Goal: Task Accomplishment & Management: Manage account settings

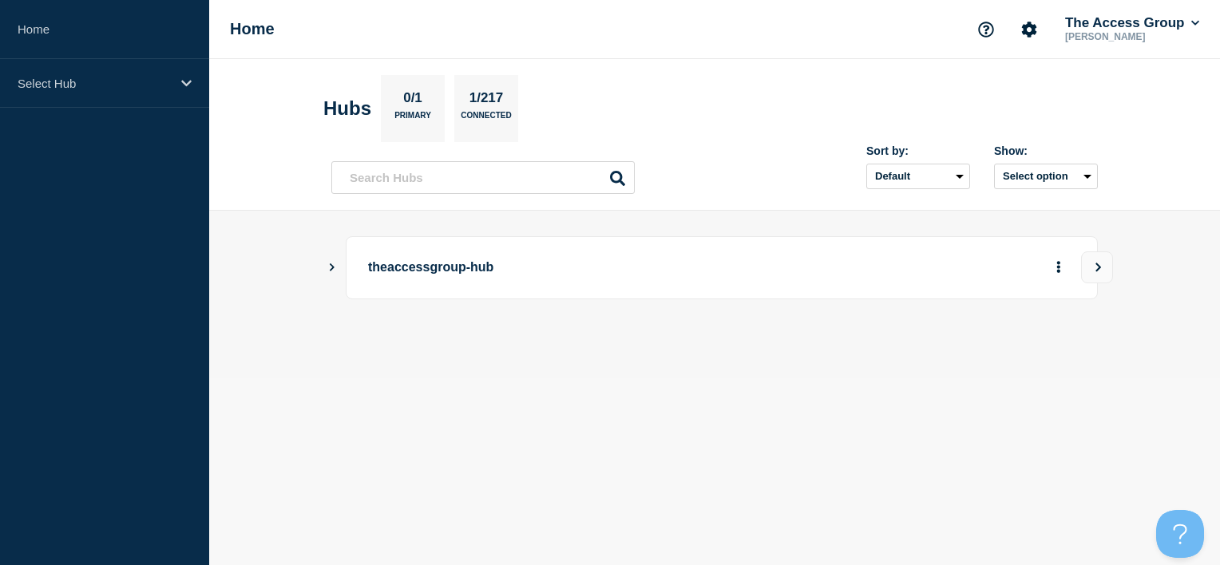
click at [321, 260] on main "theaccessgroup-hub" at bounding box center [714, 295] width 1011 height 168
click at [340, 265] on div "theaccessgroup-hub" at bounding box center [714, 267] width 767 height 63
click at [335, 265] on icon "Show Connected Hubs" at bounding box center [332, 267] width 10 height 8
click at [406, 264] on p "theaccessgroup-hub" at bounding box center [589, 268] width 442 height 30
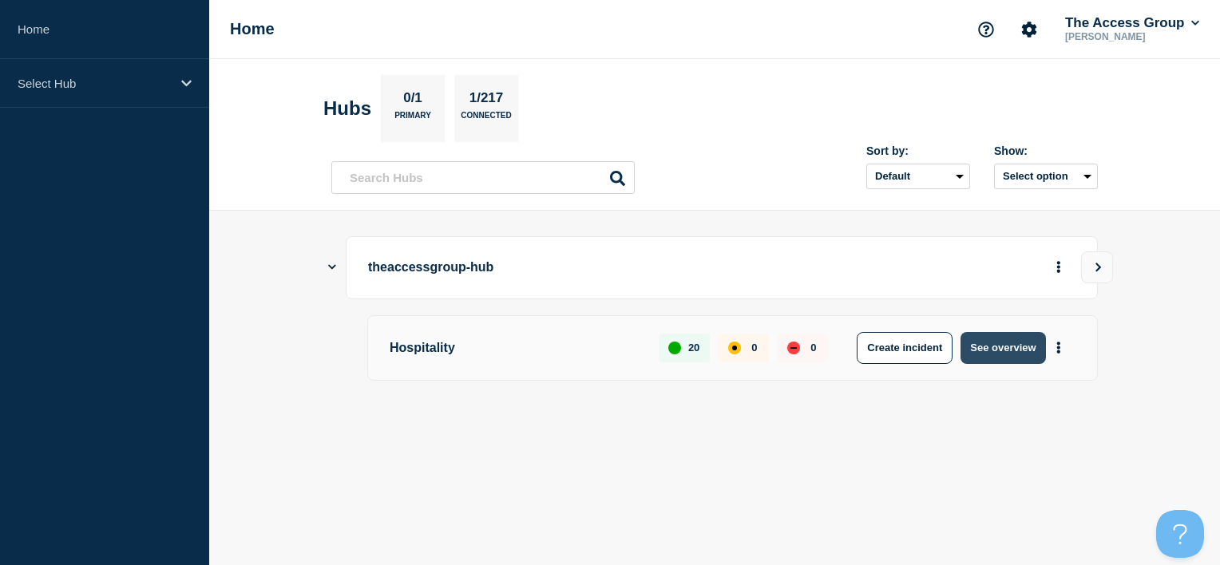
click at [1013, 356] on button "See overview" at bounding box center [1003, 348] width 85 height 32
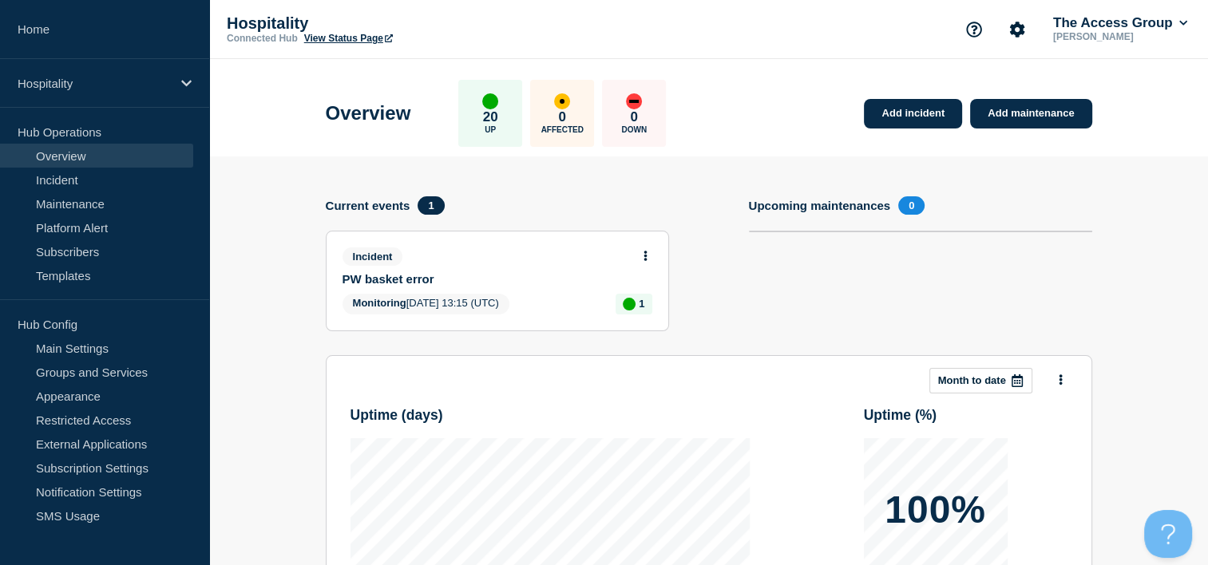
click at [632, 255] on div "Incident" at bounding box center [491, 257] width 296 height 18
click at [642, 256] on button at bounding box center [646, 257] width 14 height 14
click at [658, 316] on link "Update incident" at bounding box center [644, 315] width 77 height 13
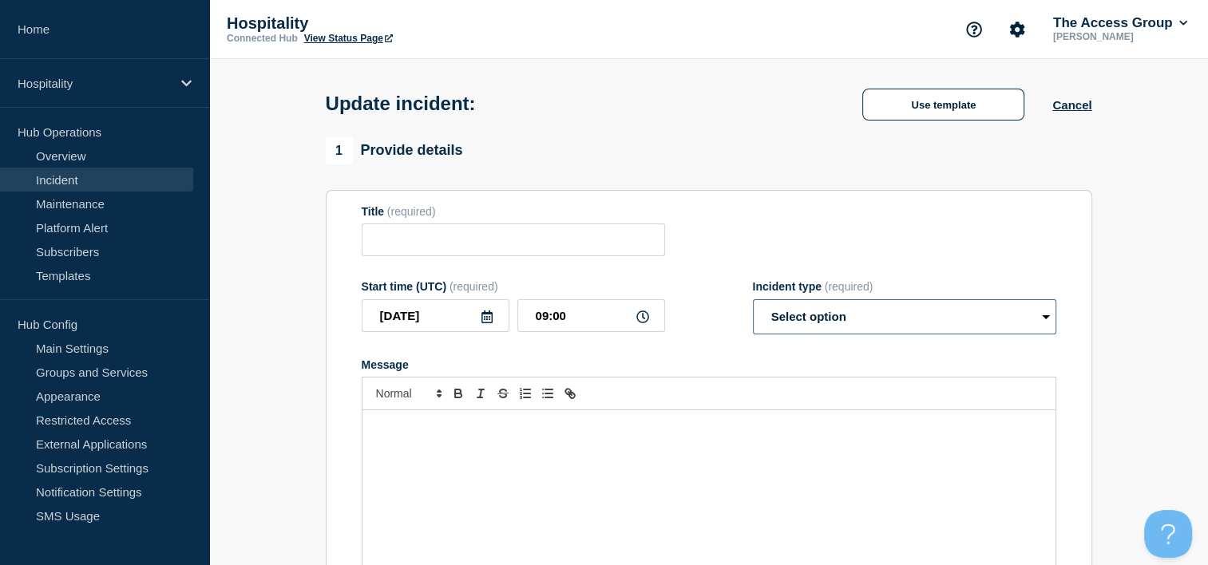
type input "PW basket error"
click at [923, 327] on select "Select option Investigating Identified Monitoring Resolved" at bounding box center [904, 316] width 303 height 35
select select "resolved"
click at [753, 304] on select "Select option Investigating Identified Monitoring Resolved" at bounding box center [904, 316] width 303 height 35
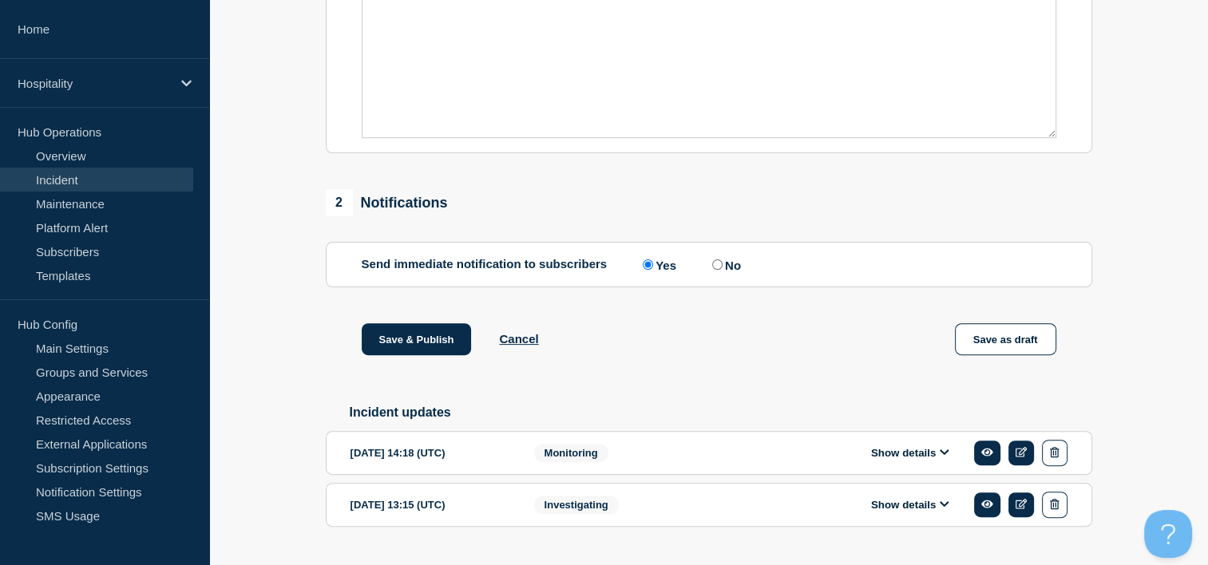
scroll to position [349, 0]
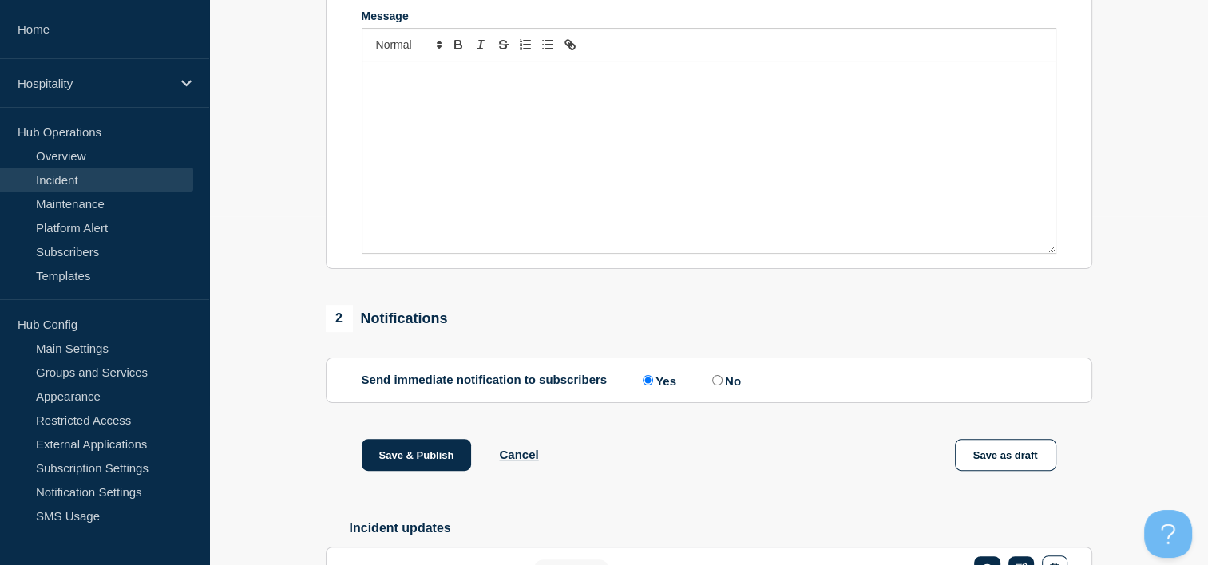
click at [585, 159] on div "Message" at bounding box center [709, 157] width 693 height 192
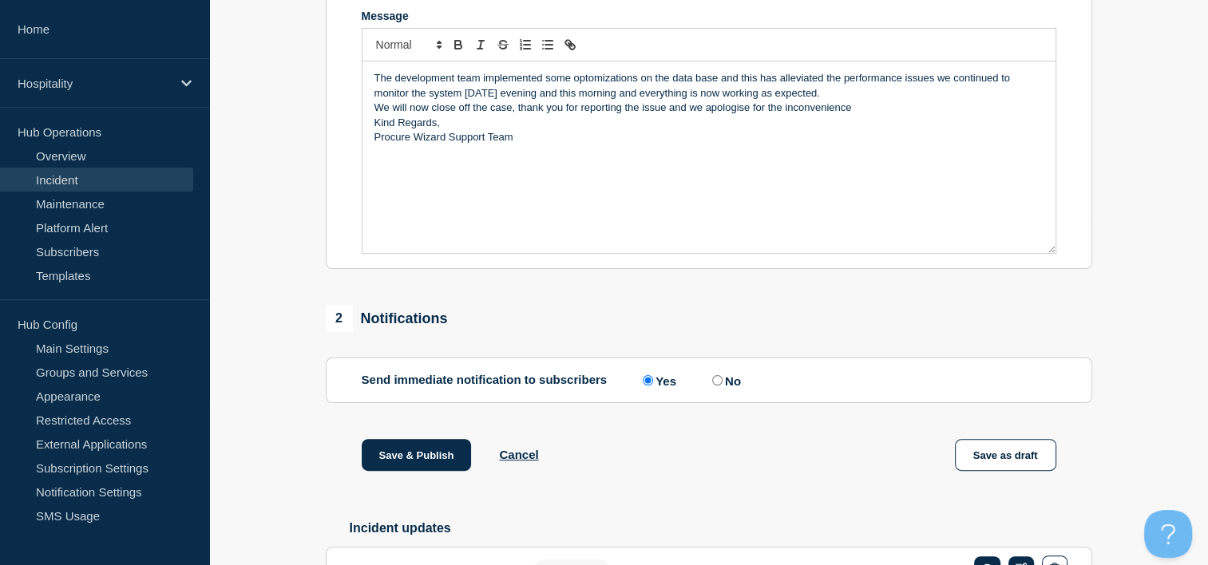
click at [613, 87] on p "The development team implemented some optomizations on the data base and this h…" at bounding box center [709, 86] width 669 height 30
drag, startPoint x: 613, startPoint y: 87, endPoint x: 583, endPoint y: 139, distance: 60.1
click at [583, 139] on p "Procure Wizard Support Team" at bounding box center [709, 137] width 669 height 14
click at [592, 80] on p "The development team implemented some optomizations on the data base and this h…" at bounding box center [709, 86] width 669 height 30
click at [660, 130] on p "Kind Regards," at bounding box center [709, 123] width 669 height 14
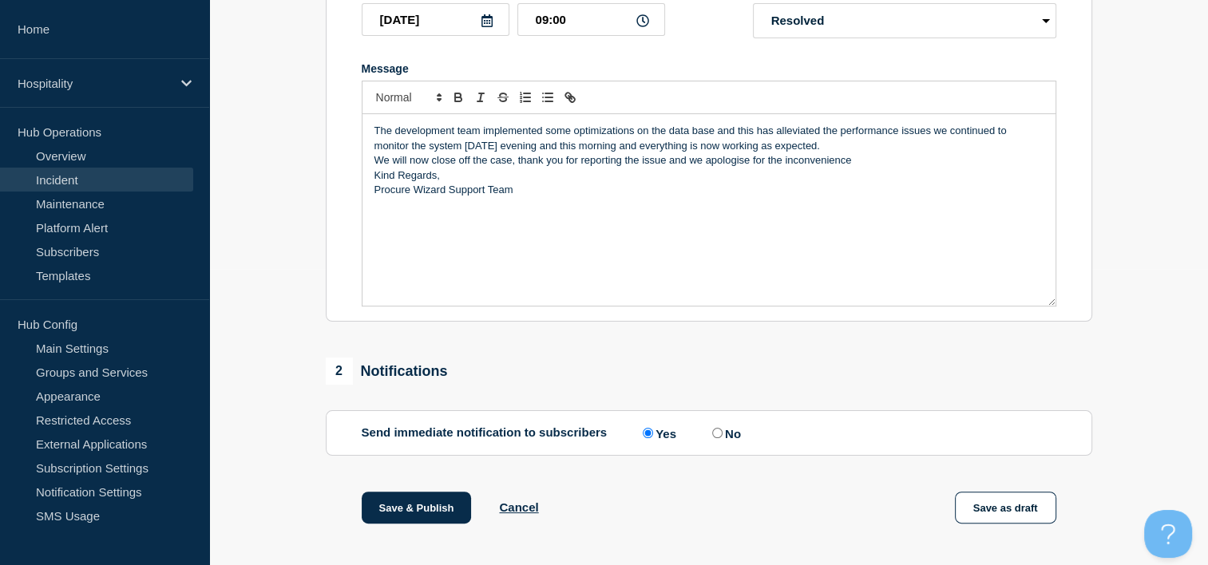
scroll to position [269, 0]
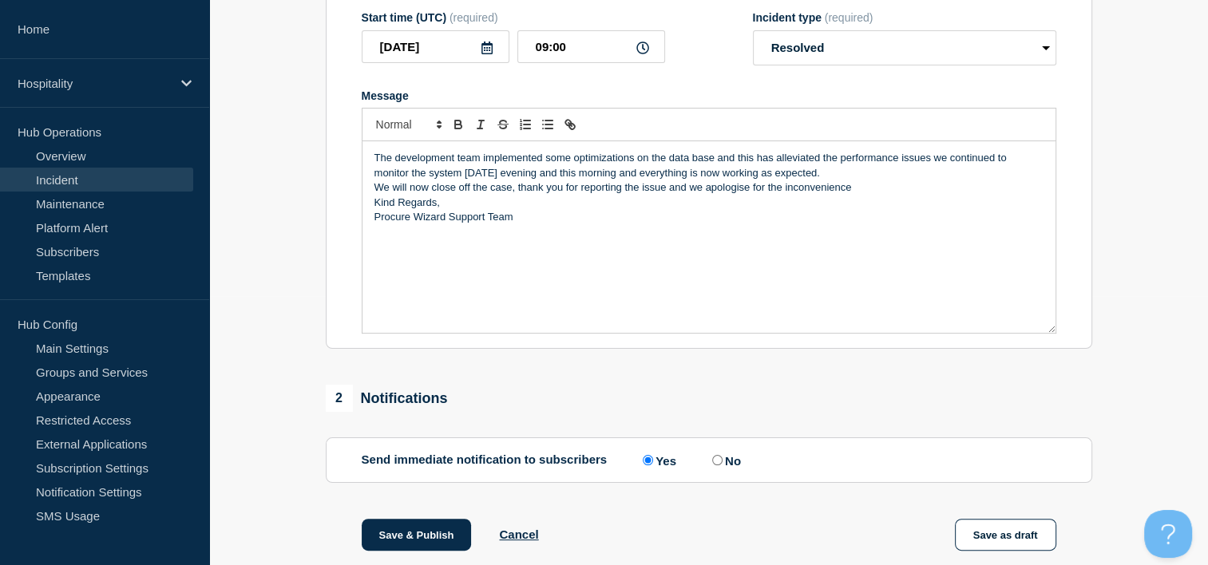
click at [938, 163] on p "The development team implemented some optimizations on the data base and this h…" at bounding box center [709, 166] width 669 height 30
drag, startPoint x: 374, startPoint y: 188, endPoint x: 521, endPoint y: 191, distance: 146.9
click at [521, 191] on p "We will now close off the case, thank you for reporting the issue and we apolog…" at bounding box center [709, 187] width 669 height 14
drag, startPoint x: 371, startPoint y: 166, endPoint x: 398, endPoint y: 184, distance: 33.0
click at [374, 167] on div "The development team implemented some optimizations on the data base and this h…" at bounding box center [709, 237] width 693 height 192
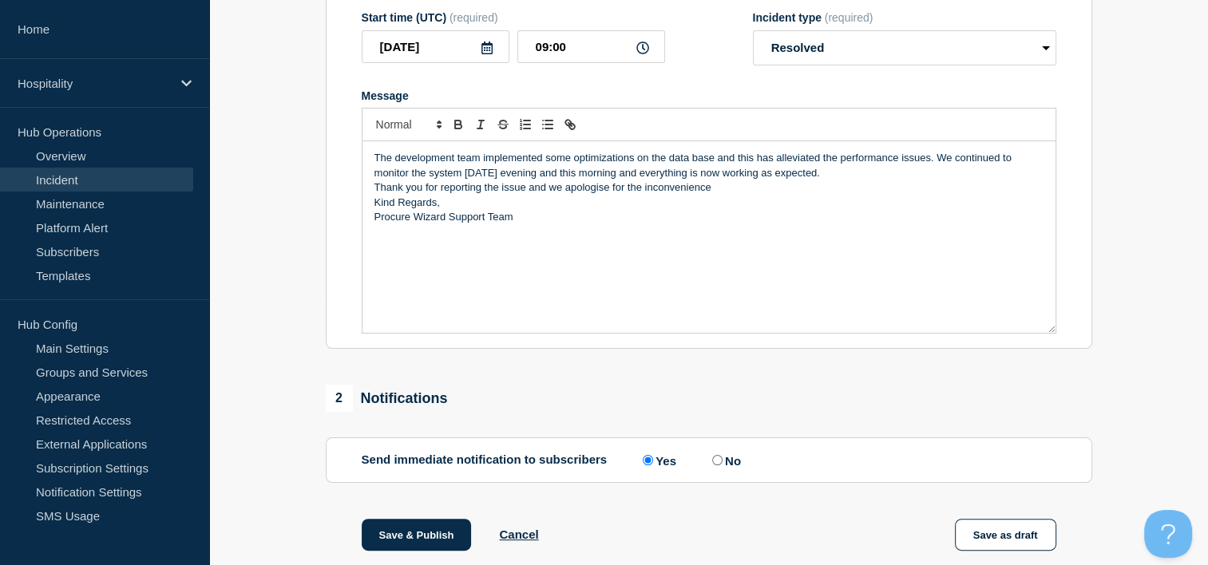
click at [373, 191] on div "The development team implemented some optimizations on the data base and this h…" at bounding box center [709, 237] width 693 height 192
drag, startPoint x: 726, startPoint y: 196, endPoint x: 377, endPoint y: 186, distance: 349.1
click at [377, 186] on p "Thank you for reporting the issue and we apologise for the inconvenience" at bounding box center [709, 187] width 669 height 14
click at [1143, 215] on section "1 Provide details Title (required) PW basket error Start time (UTC) (required) …" at bounding box center [708, 320] width 999 height 905
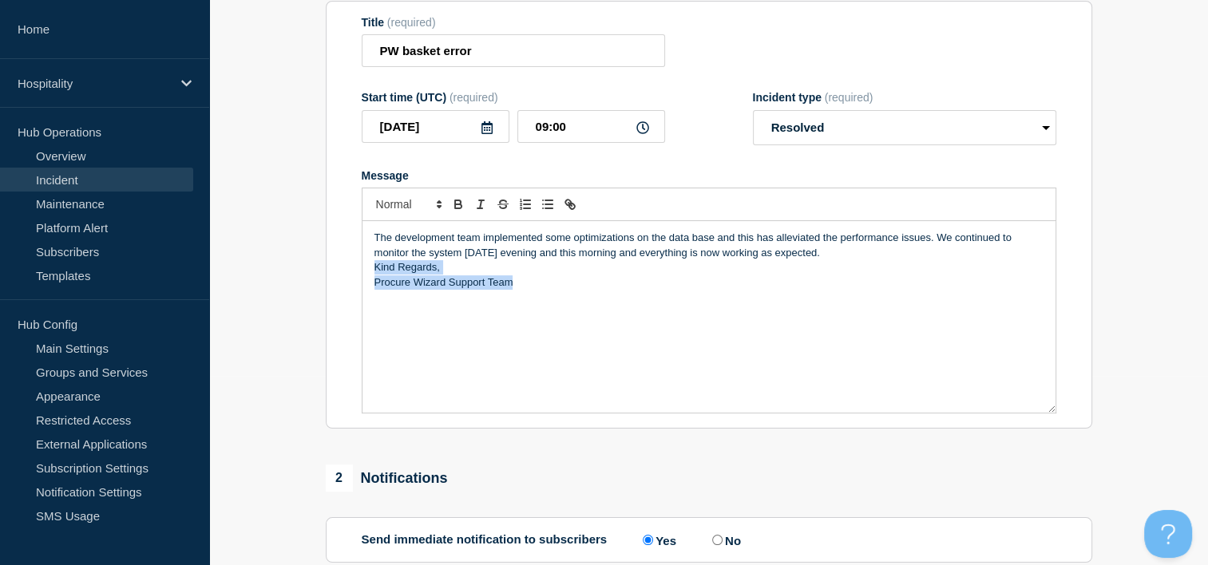
drag, startPoint x: 541, startPoint y: 296, endPoint x: 348, endPoint y: 272, distance: 194.7
click at [348, 272] on section "Title (required) PW basket error Start time (UTC) (required) 2025-09-16 09:00 I…" at bounding box center [709, 215] width 767 height 429
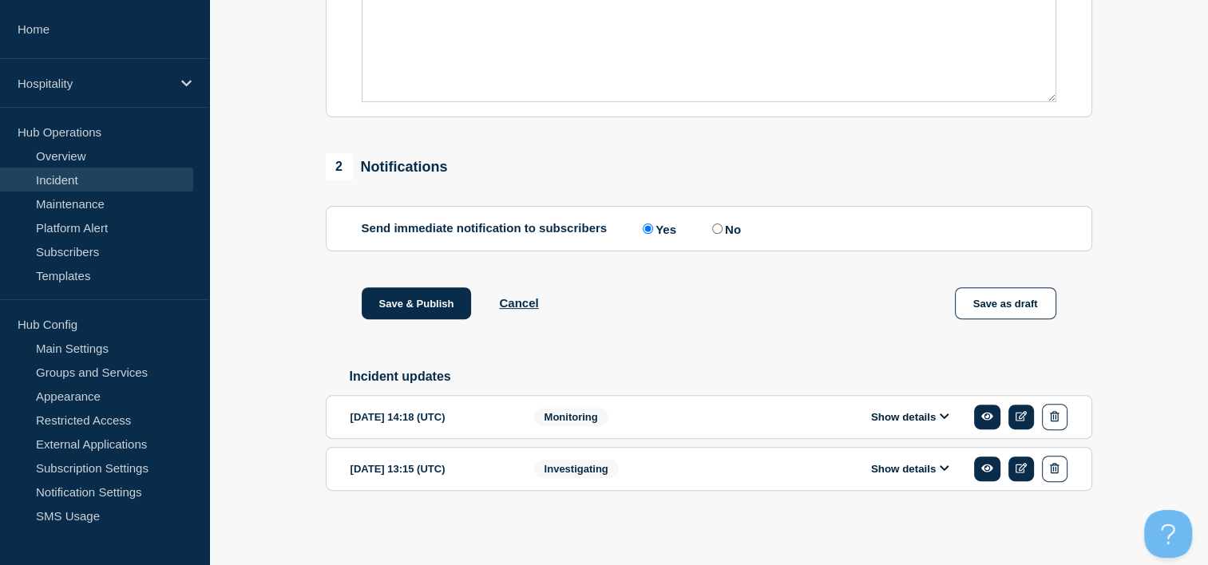
scroll to position [509, 0]
click at [421, 319] on div "Save & Publish Cancel Save as draft" at bounding box center [709, 323] width 767 height 72
click at [418, 307] on button "Save & Publish" at bounding box center [417, 303] width 110 height 32
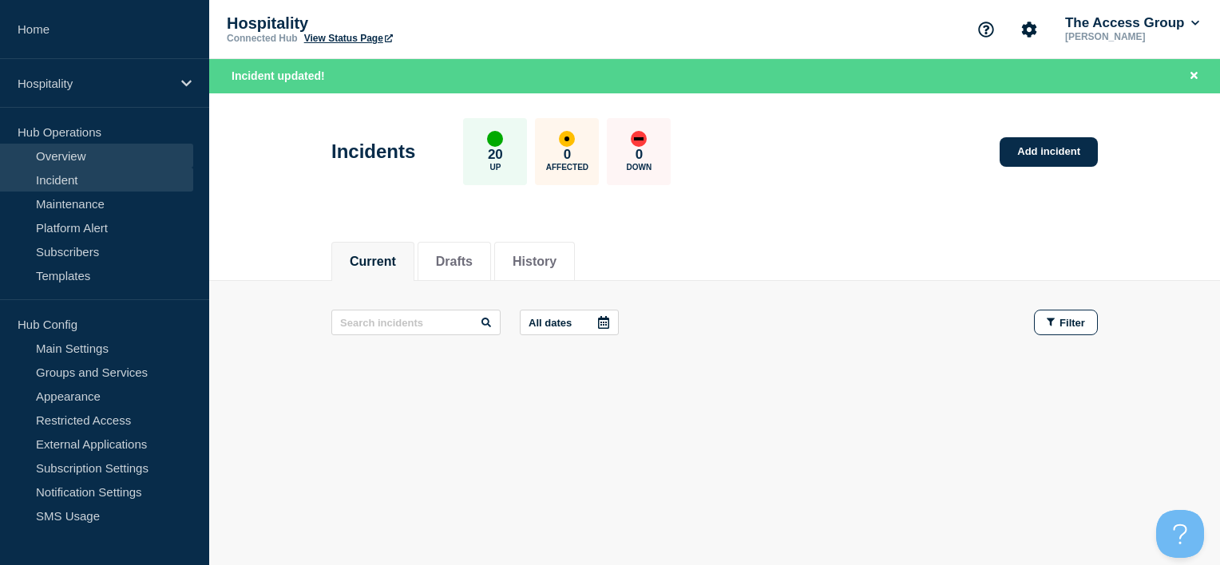
click at [79, 151] on link "Overview" at bounding box center [96, 156] width 193 height 24
